Goal: Task Accomplishment & Management: Use online tool/utility

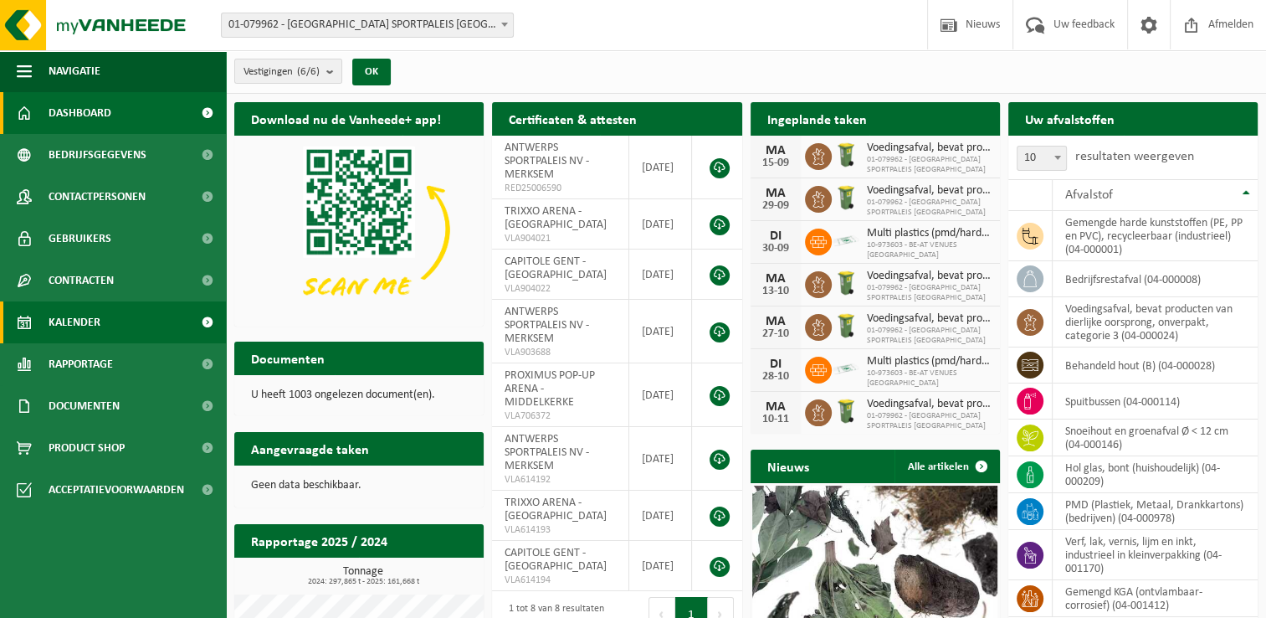
click at [190, 320] on span at bounding box center [207, 322] width 38 height 42
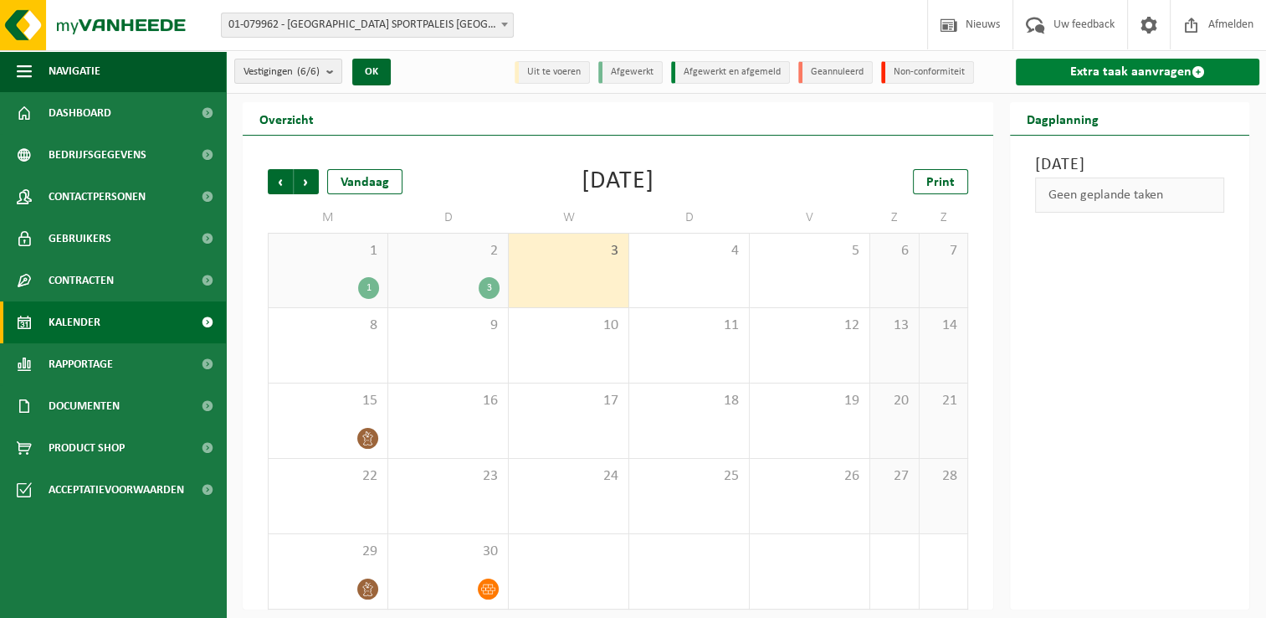
click at [1201, 73] on span at bounding box center [1198, 71] width 13 height 13
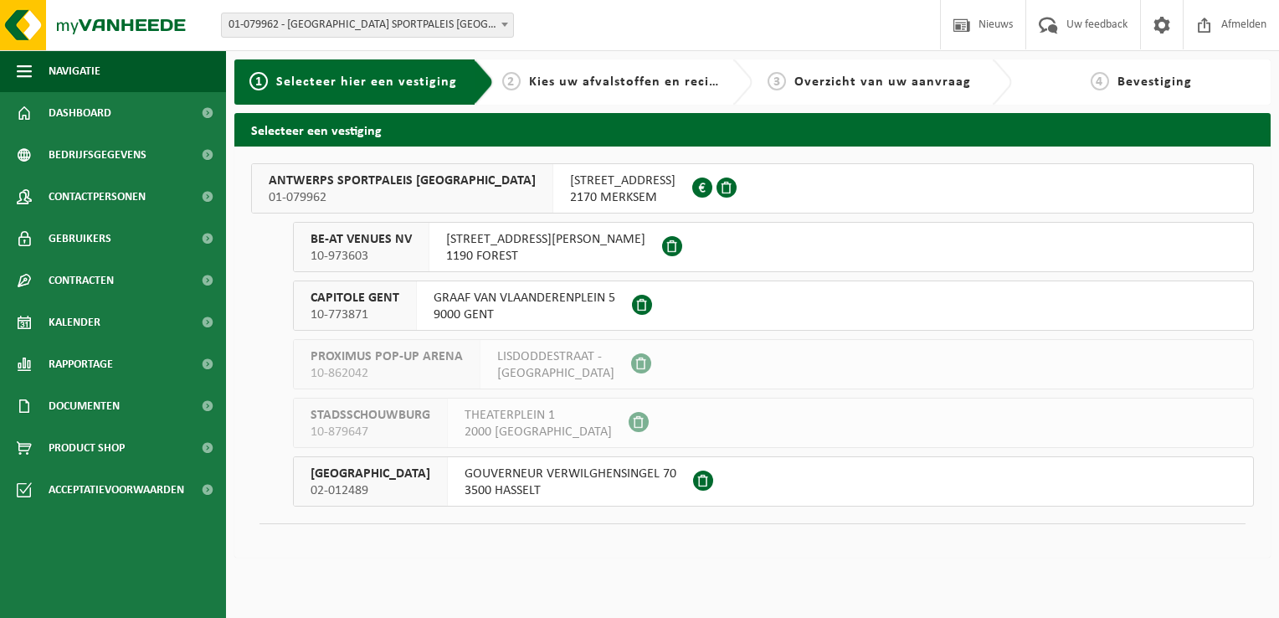
click at [553, 189] on div "SCHIJNPOORTWEG 119 2170 MERKSEM 0461.051.688" at bounding box center [622, 188] width 139 height 49
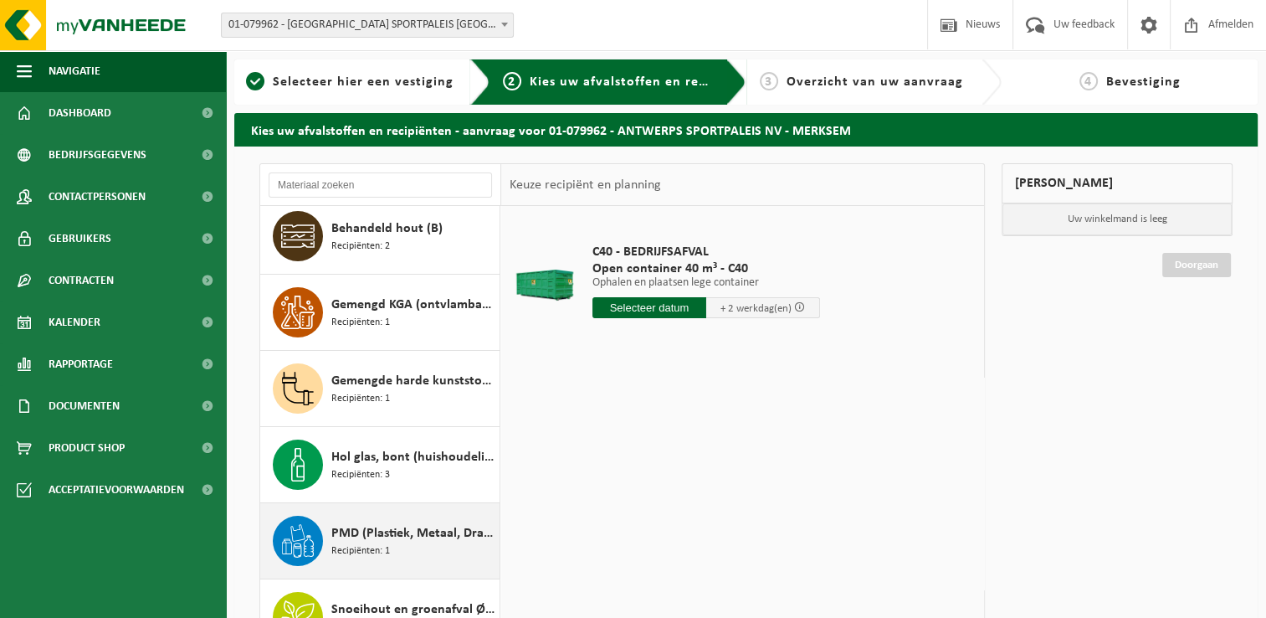
click at [334, 516] on div "PMD (Plastiek, Metaal, Drankkartons) (bedrijven) Recipiënten: 1" at bounding box center [413, 541] width 164 height 50
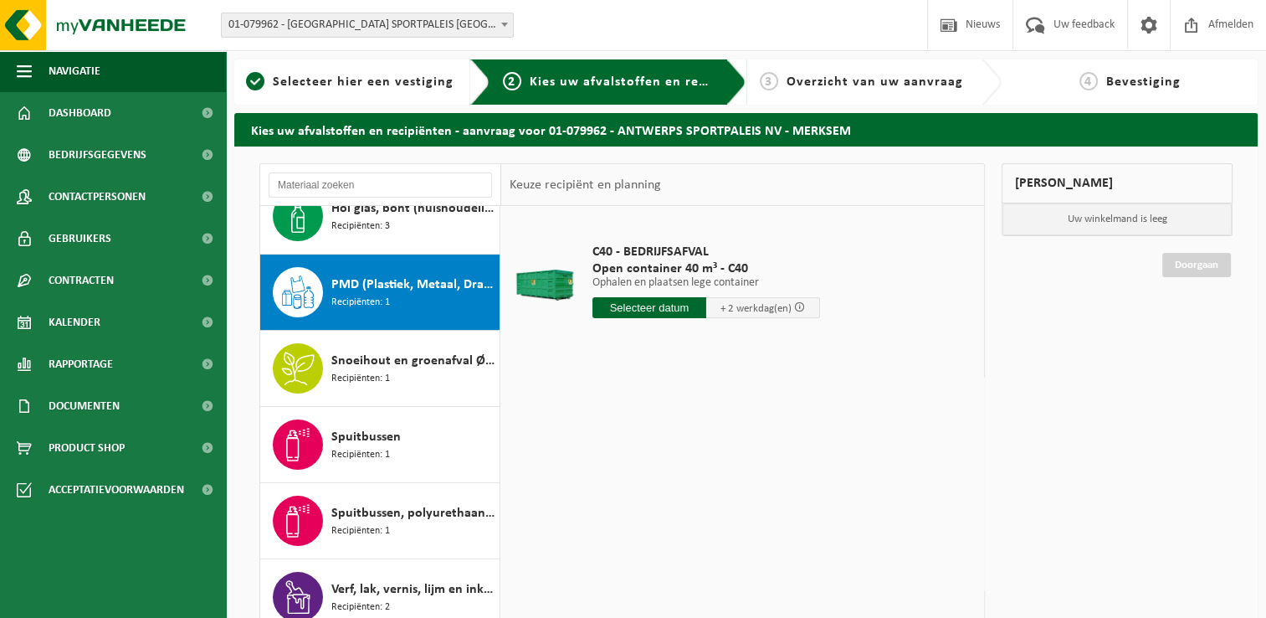
scroll to position [332, 0]
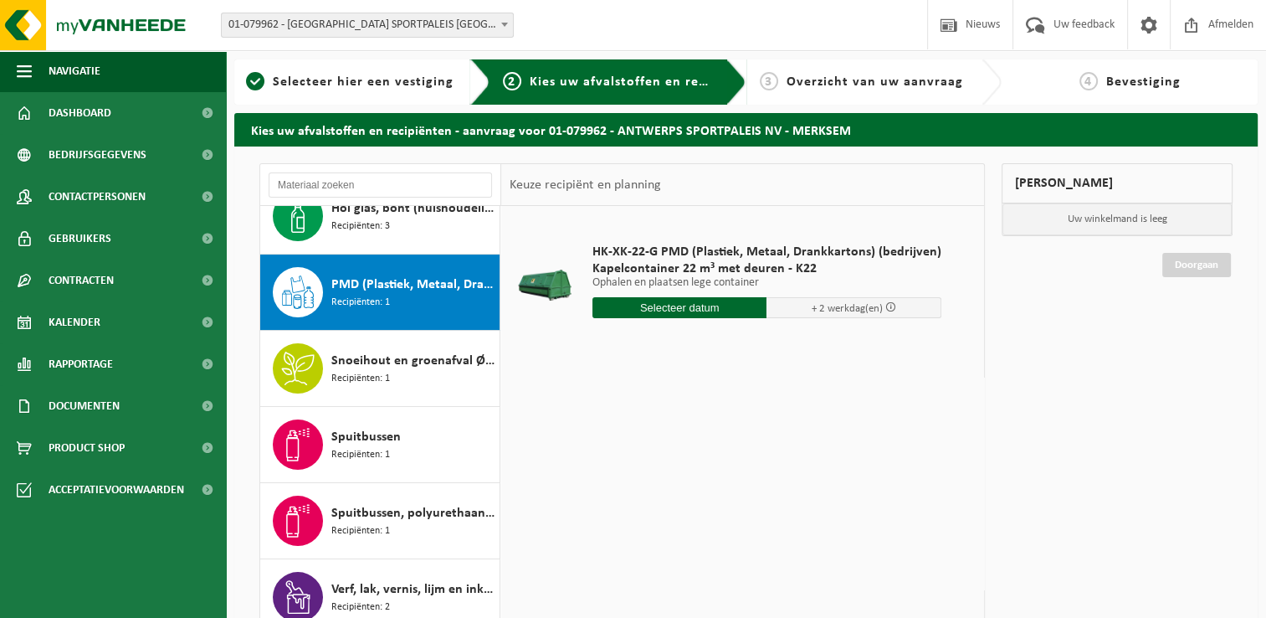
click at [686, 307] on input "text" at bounding box center [680, 307] width 175 height 21
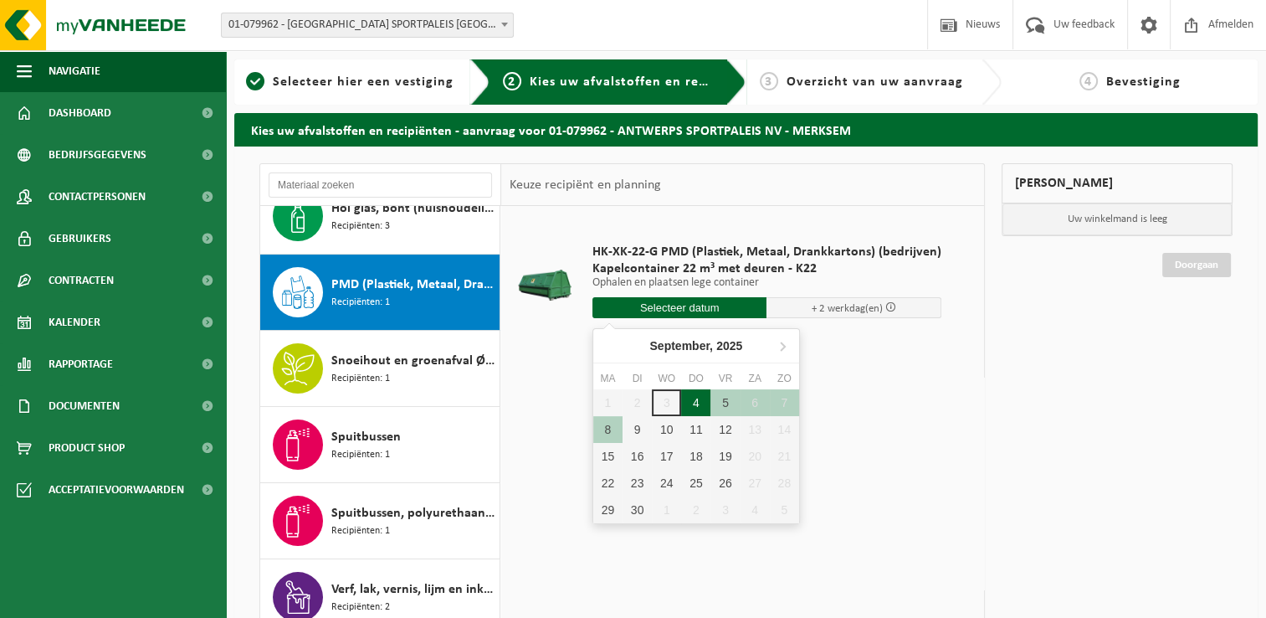
click at [693, 402] on div "4" at bounding box center [695, 402] width 29 height 27
type input "Van 2025-09-04"
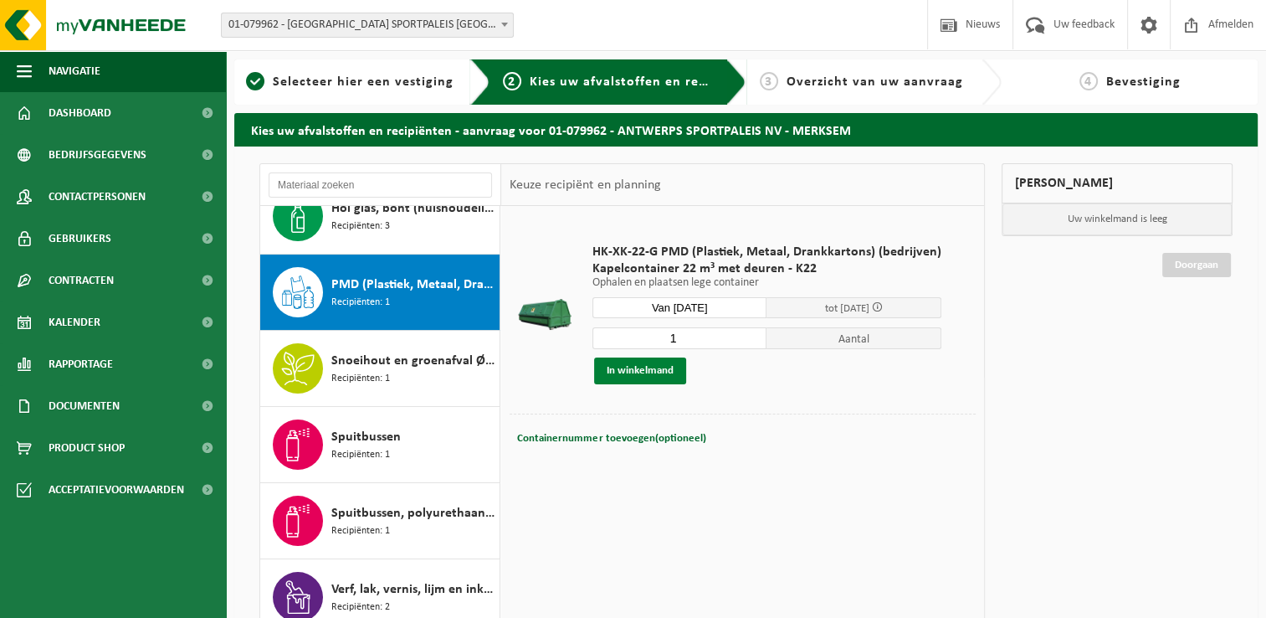
click at [650, 373] on button "In winkelmand" at bounding box center [640, 370] width 92 height 27
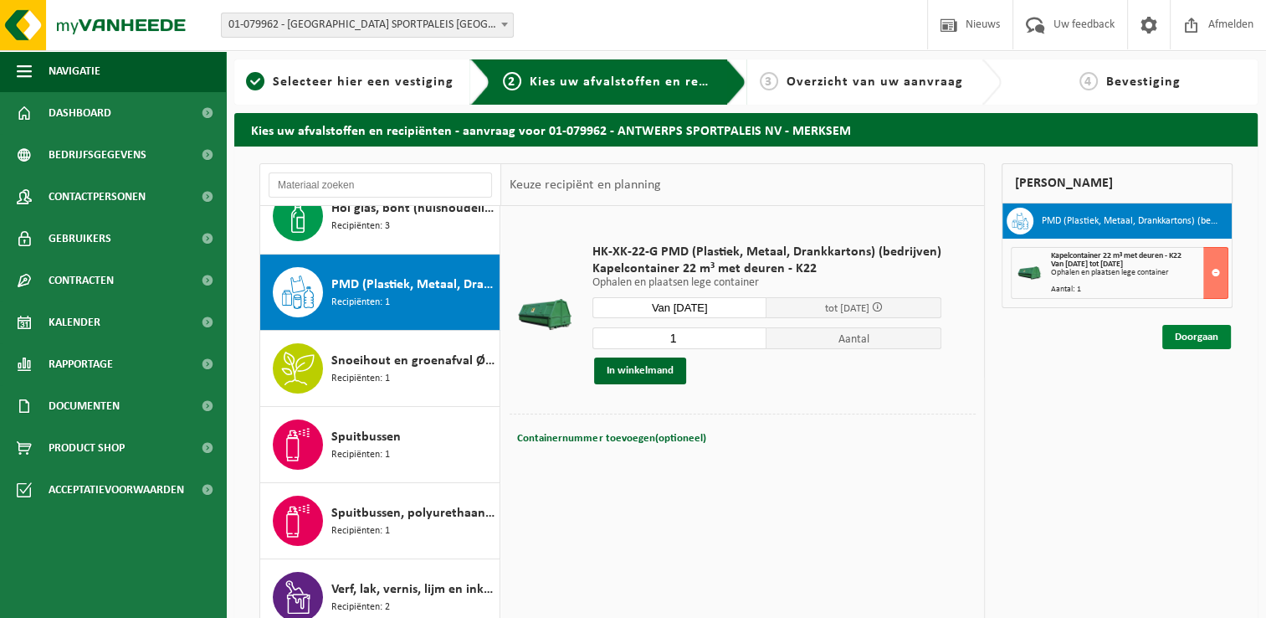
click at [1200, 334] on link "Doorgaan" at bounding box center [1197, 337] width 69 height 24
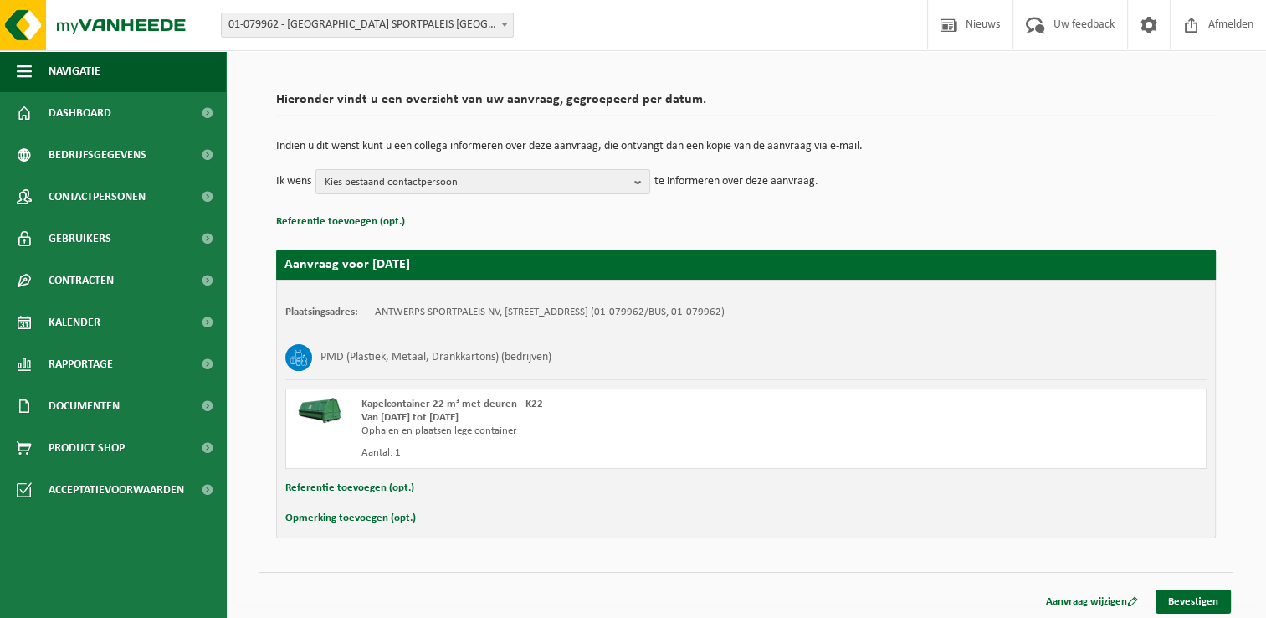
scroll to position [99, 0]
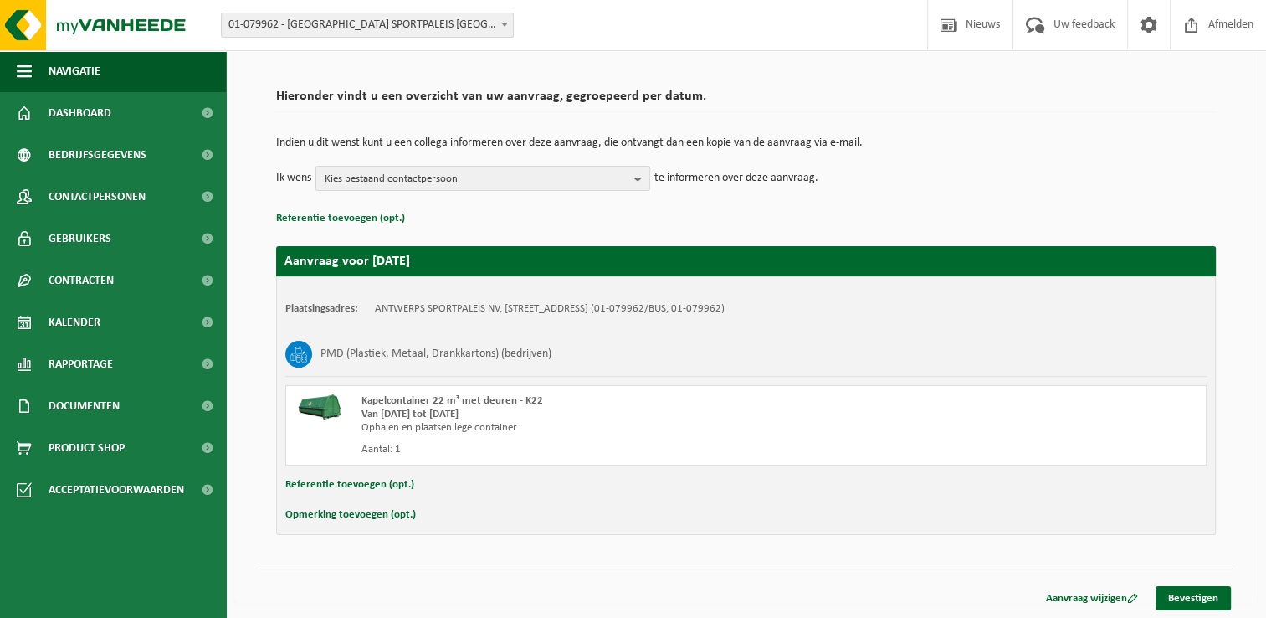
click at [362, 481] on button "Referentie toevoegen (opt.)" at bounding box center [349, 485] width 129 height 22
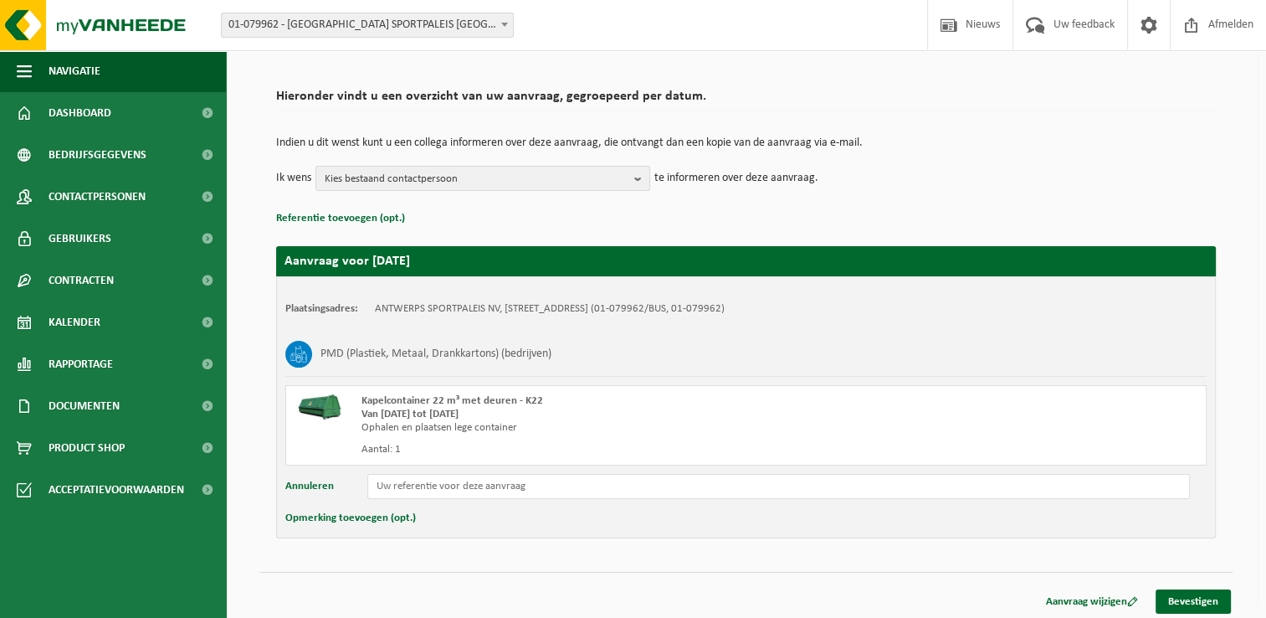
click at [383, 513] on button "Opmerking toevoegen (opt.)" at bounding box center [350, 518] width 131 height 22
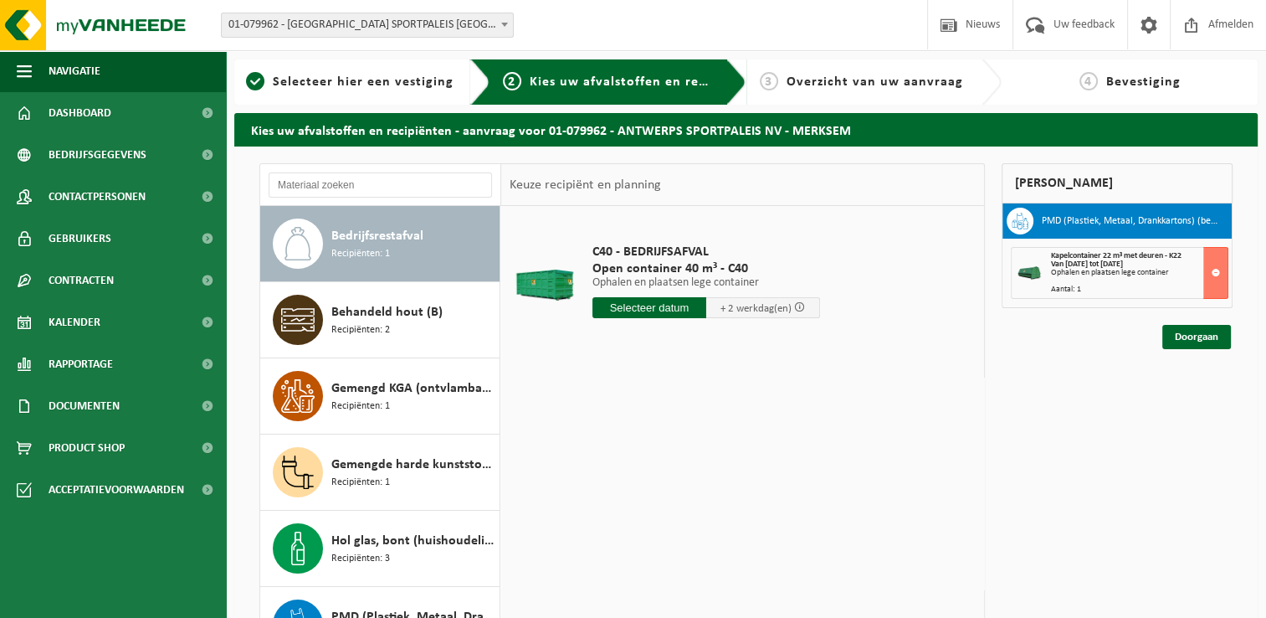
click at [636, 308] on input "text" at bounding box center [650, 307] width 114 height 21
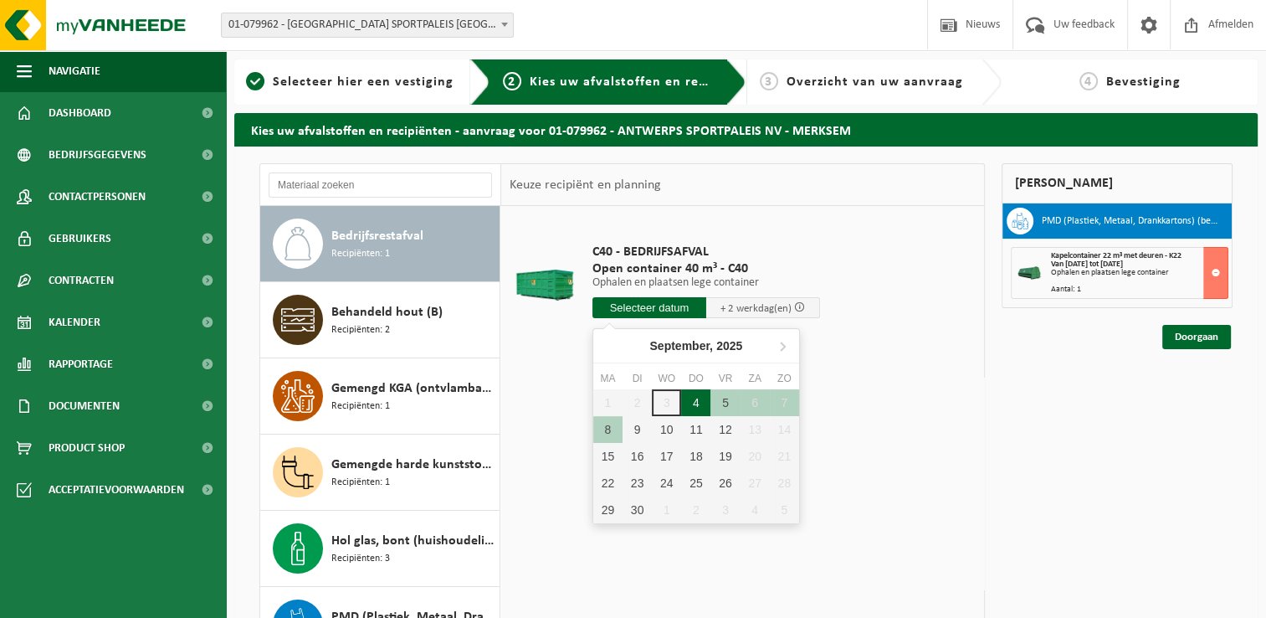
click at [700, 396] on div "4" at bounding box center [695, 402] width 29 height 27
type input "Van 2025-09-04"
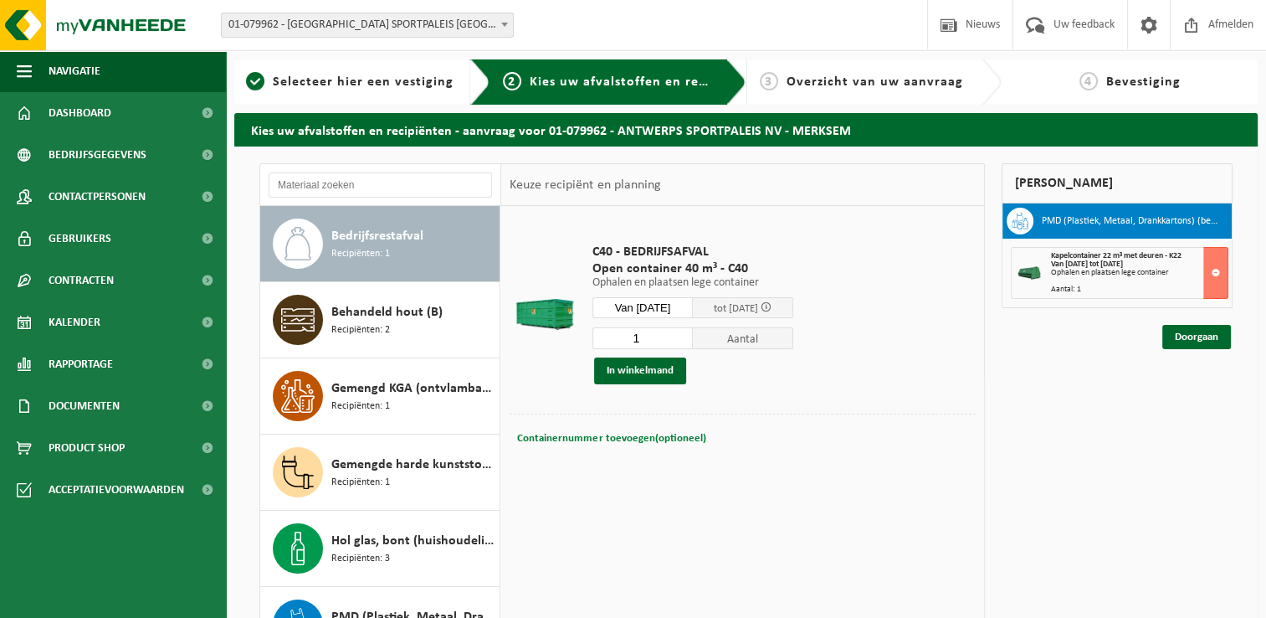
click at [653, 440] on span "Containernummer toevoegen(optioneel)" at bounding box center [611, 438] width 188 height 11
type input "K22-076"
click at [648, 367] on button "In winkelmand" at bounding box center [640, 370] width 92 height 27
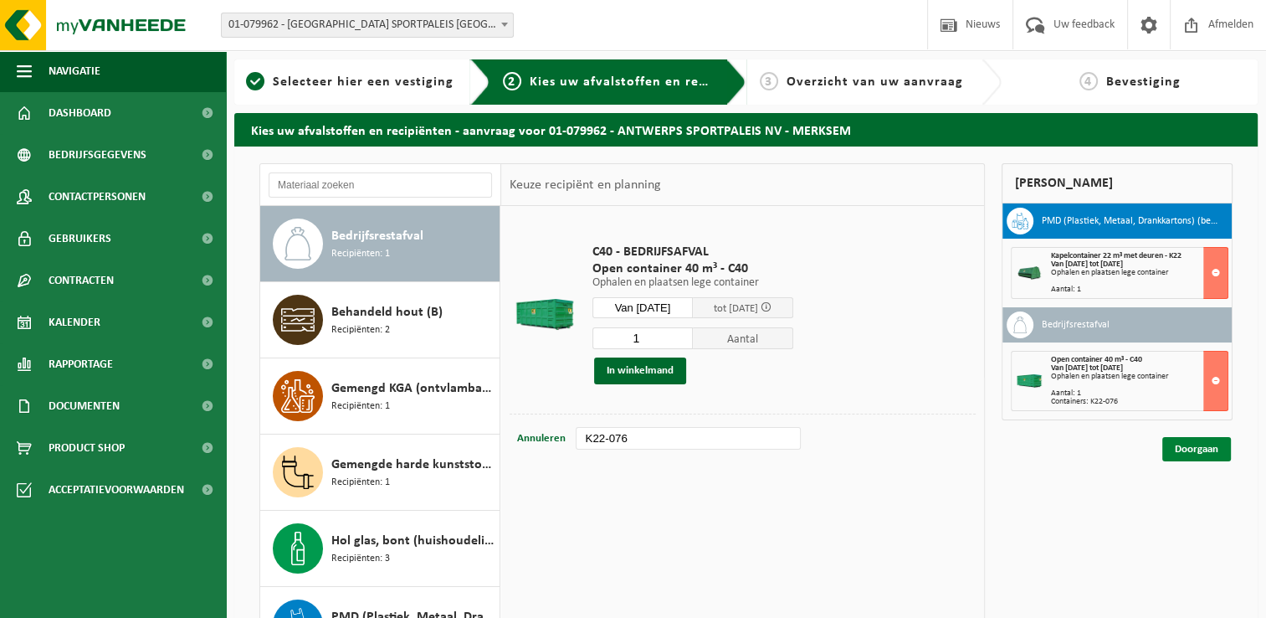
click at [1199, 444] on link "Doorgaan" at bounding box center [1197, 449] width 69 height 24
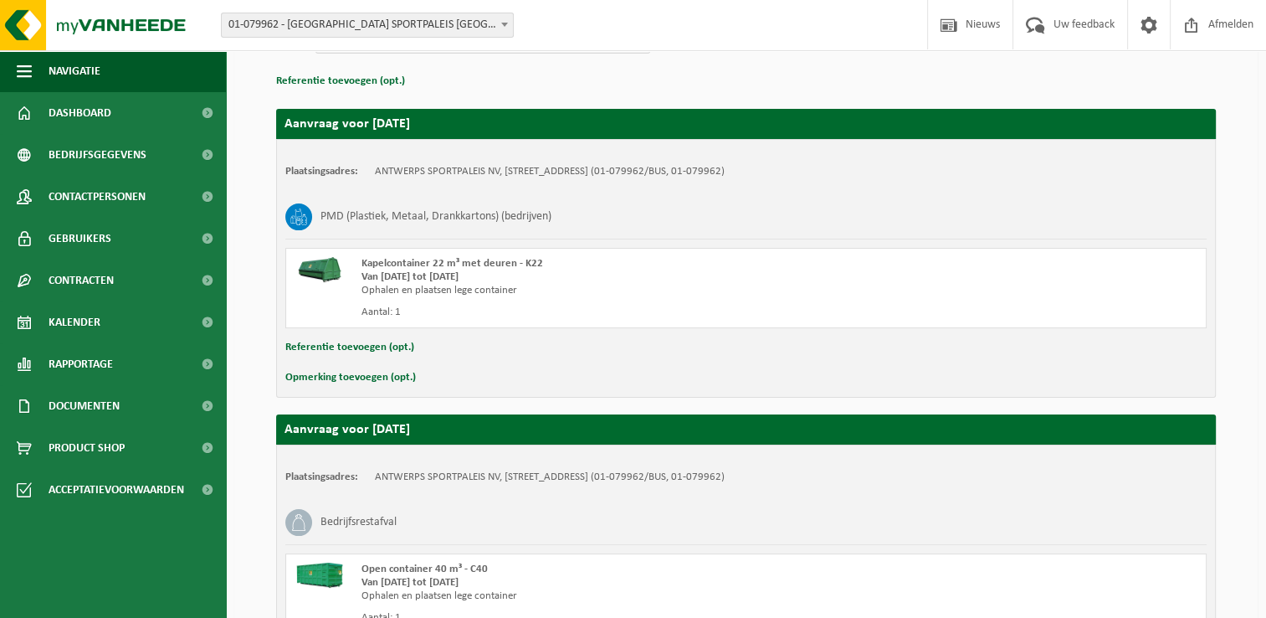
scroll to position [333, 0]
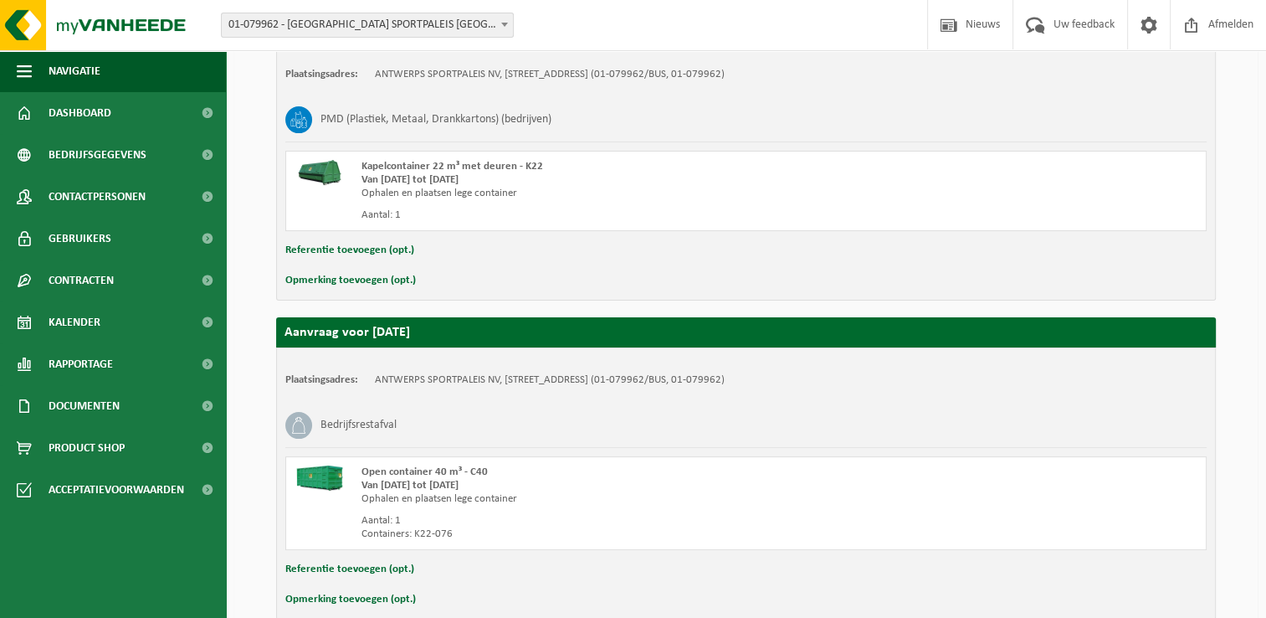
drag, startPoint x: 404, startPoint y: 485, endPoint x: 924, endPoint y: 397, distance: 527.3
click at [924, 397] on div "Plaatsingsadres: ANTWERPS SPORTPALEIS NV, 2170 MERKSEM, SCHIJNPOORTWEG 119 (01-…" at bounding box center [746, 483] width 940 height 272
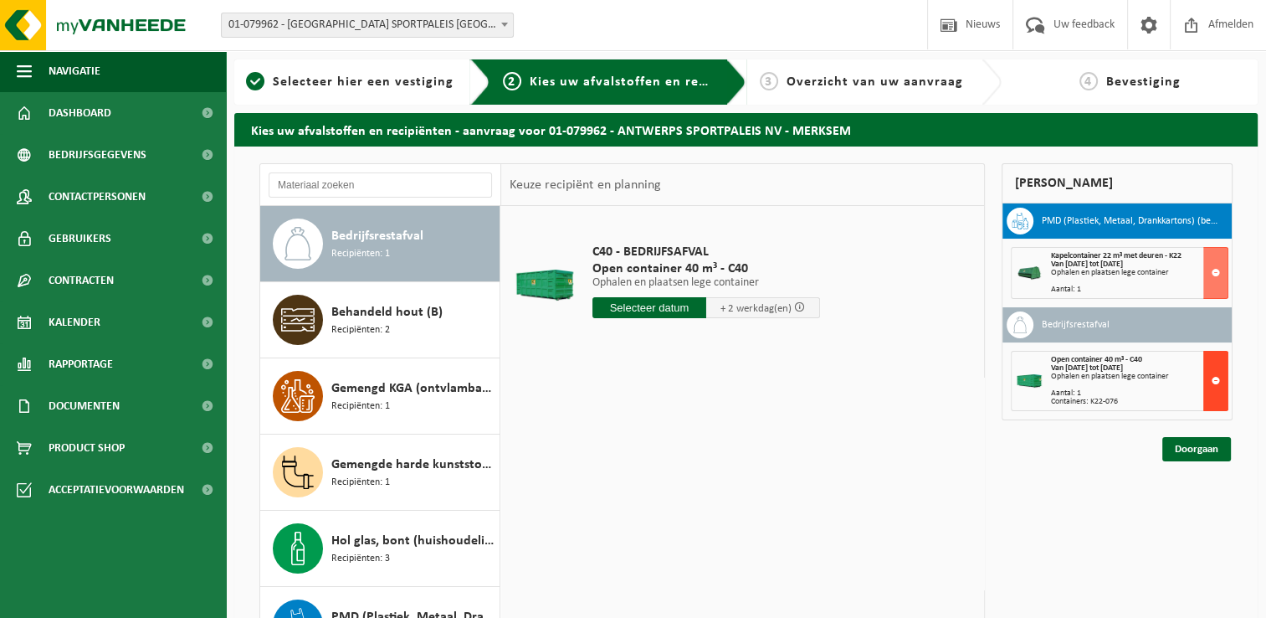
click at [1219, 380] on button at bounding box center [1216, 381] width 25 height 60
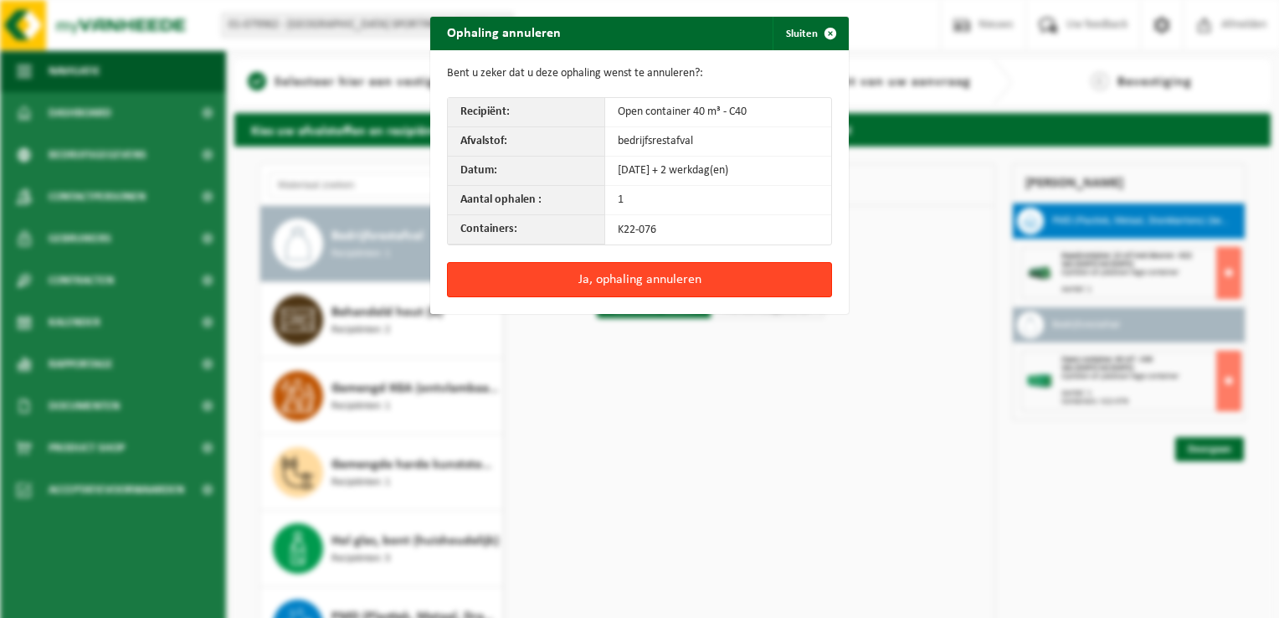
click at [633, 276] on button "Ja, ophaling annuleren" at bounding box center [639, 279] width 385 height 35
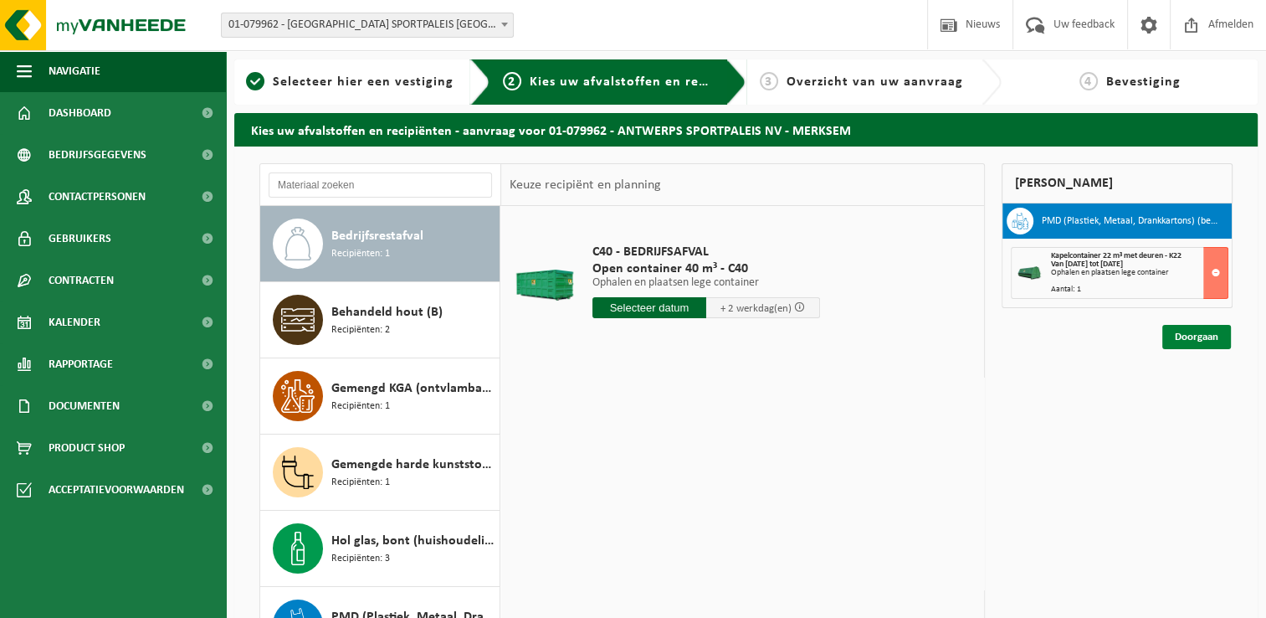
click at [1189, 335] on link "Doorgaan" at bounding box center [1197, 337] width 69 height 24
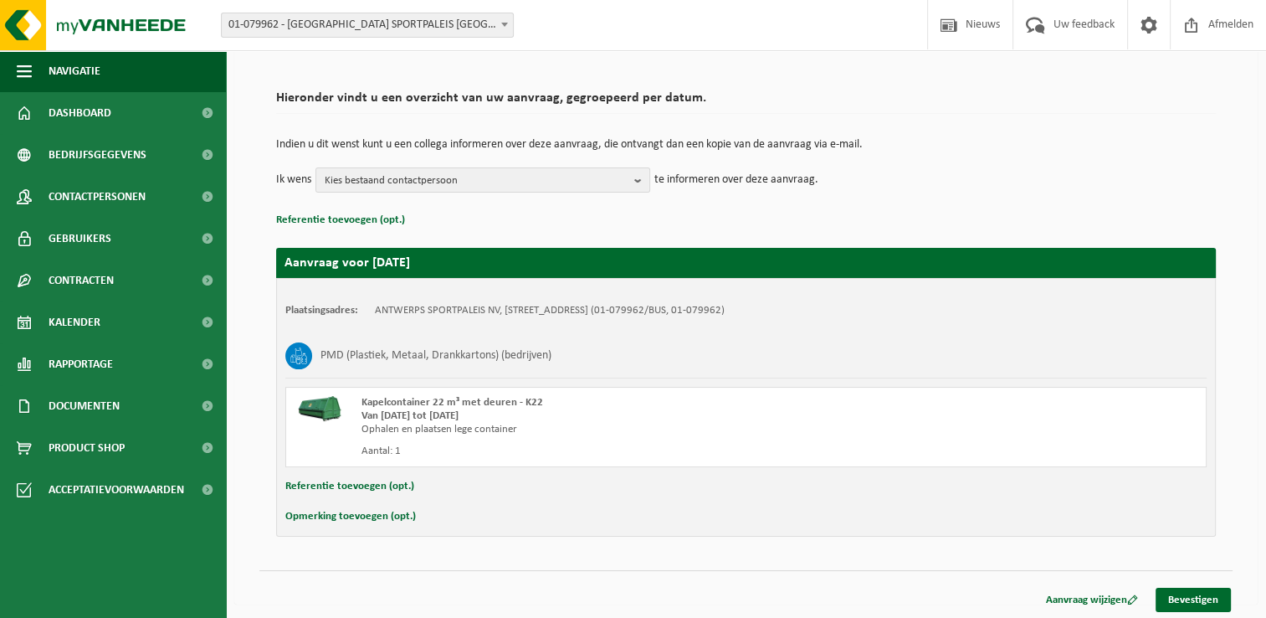
scroll to position [99, 0]
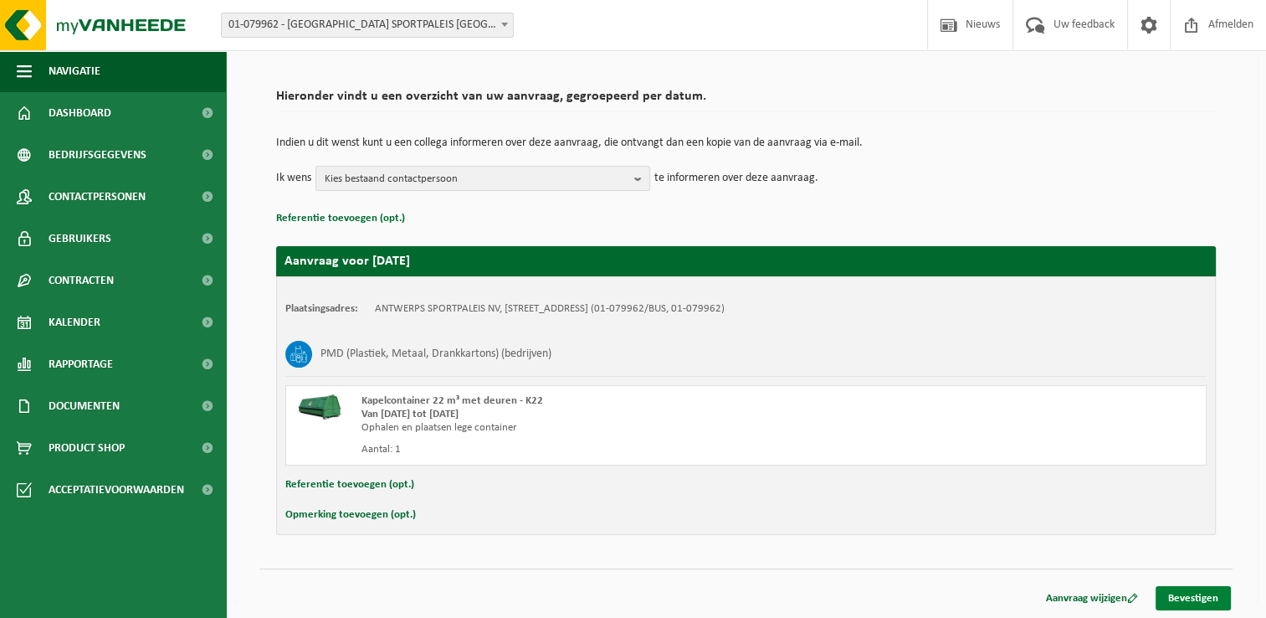
click at [1200, 593] on link "Bevestigen" at bounding box center [1193, 598] width 75 height 24
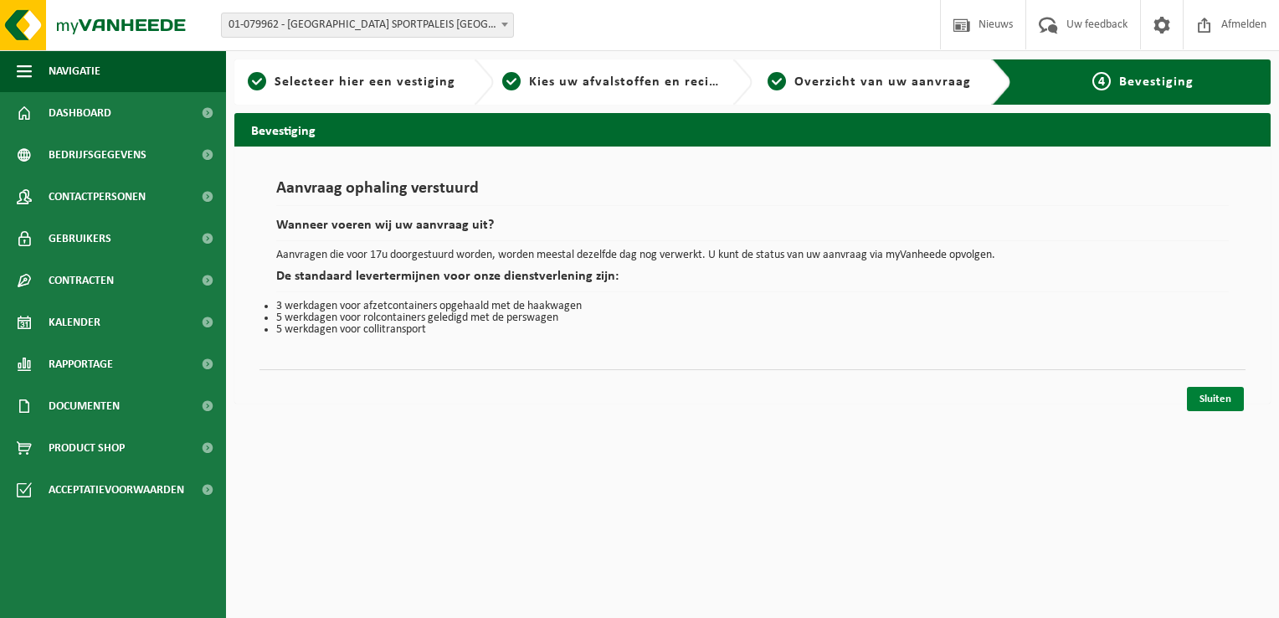
click at [1218, 397] on link "Sluiten" at bounding box center [1215, 399] width 57 height 24
